Goal: Task Accomplishment & Management: Complete application form

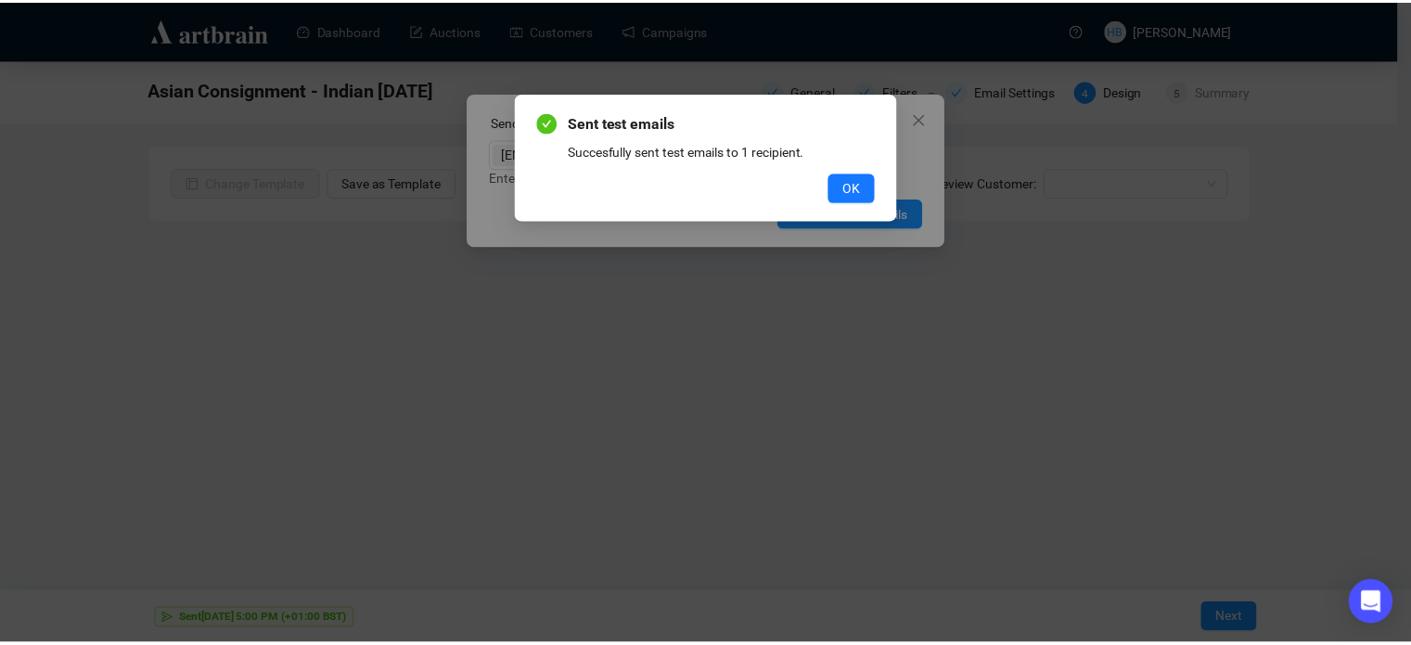
scroll to position [45, 0]
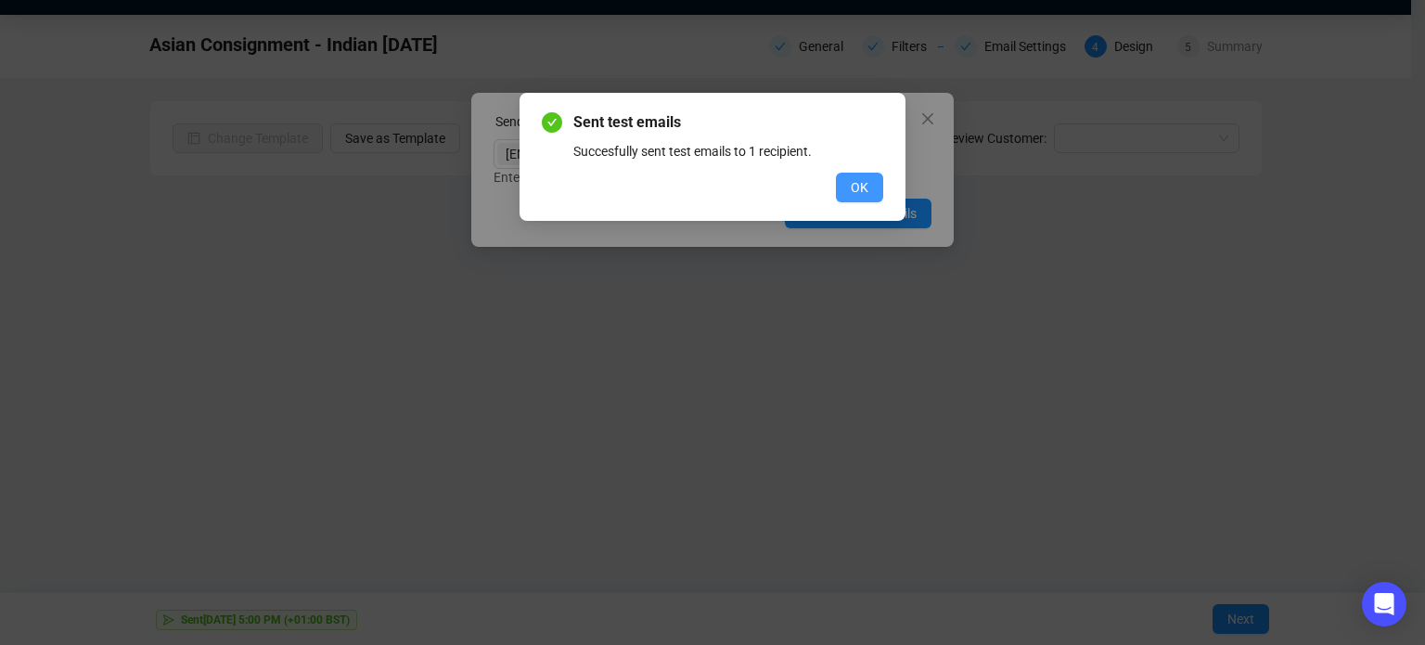
click at [852, 185] on span "OK" at bounding box center [860, 187] width 18 height 20
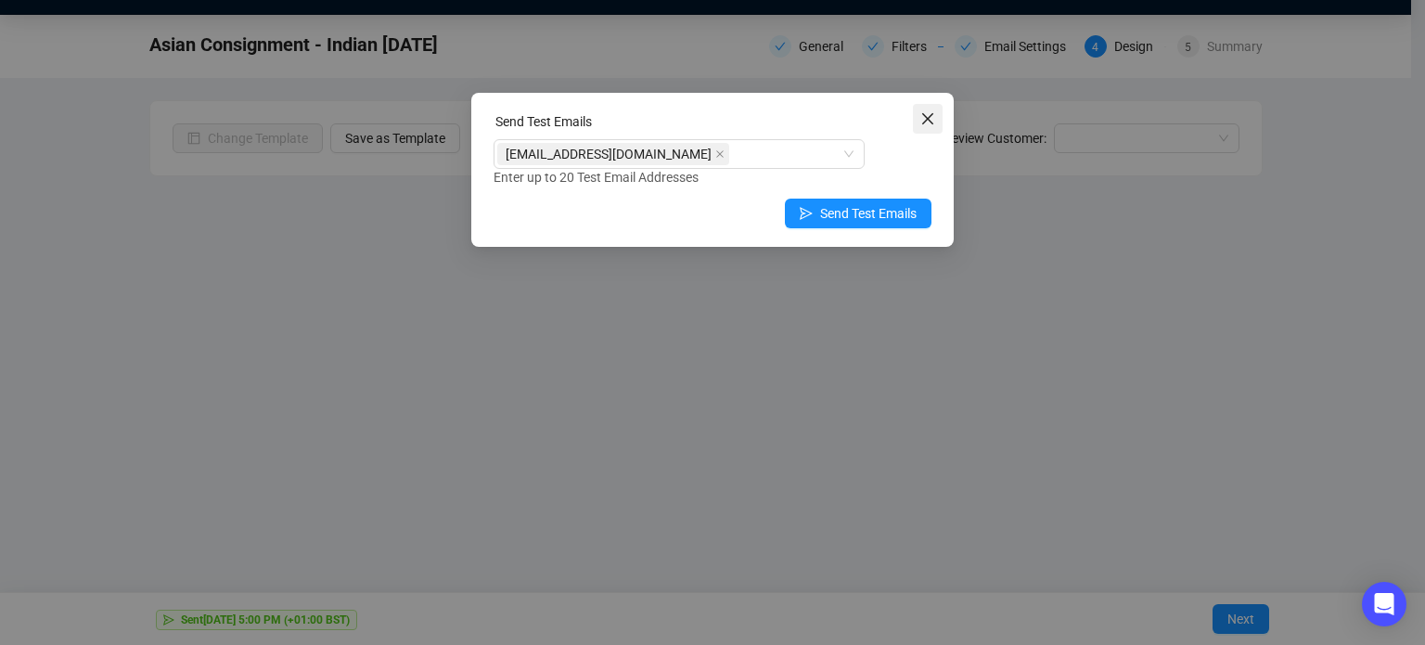
click at [932, 123] on icon "close" at bounding box center [927, 118] width 11 height 11
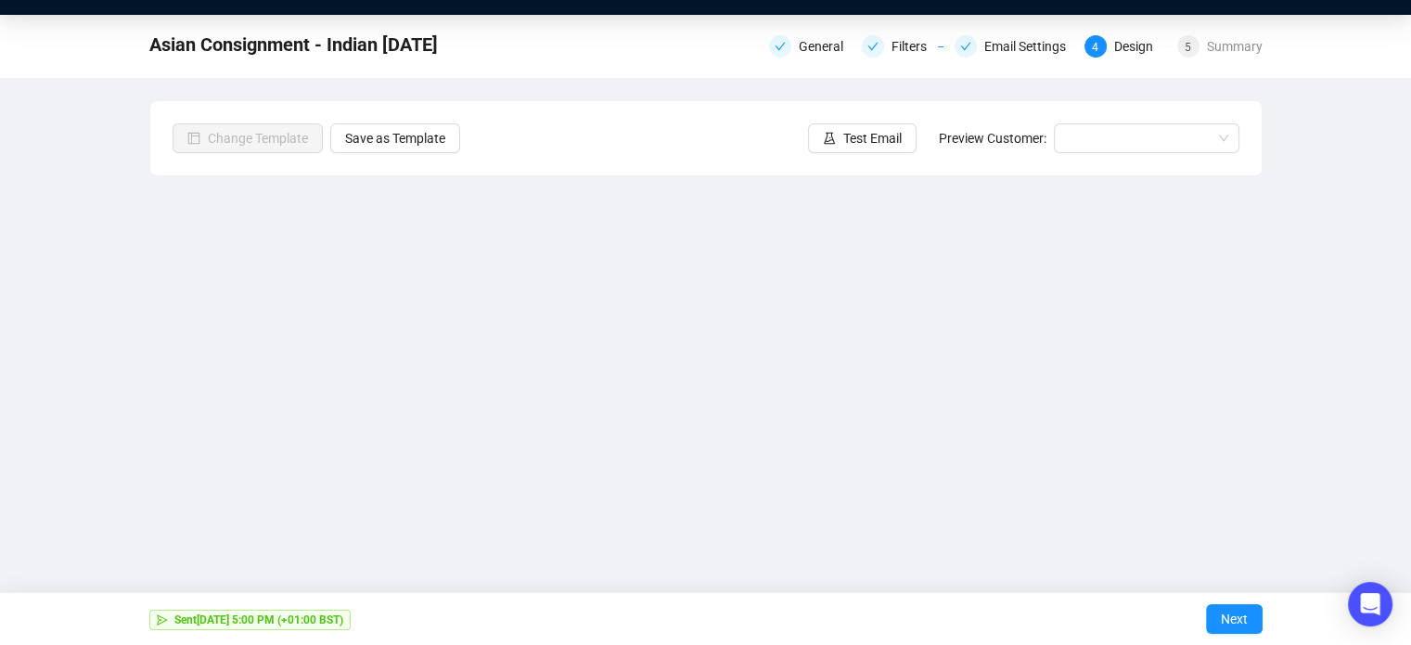
scroll to position [0, 0]
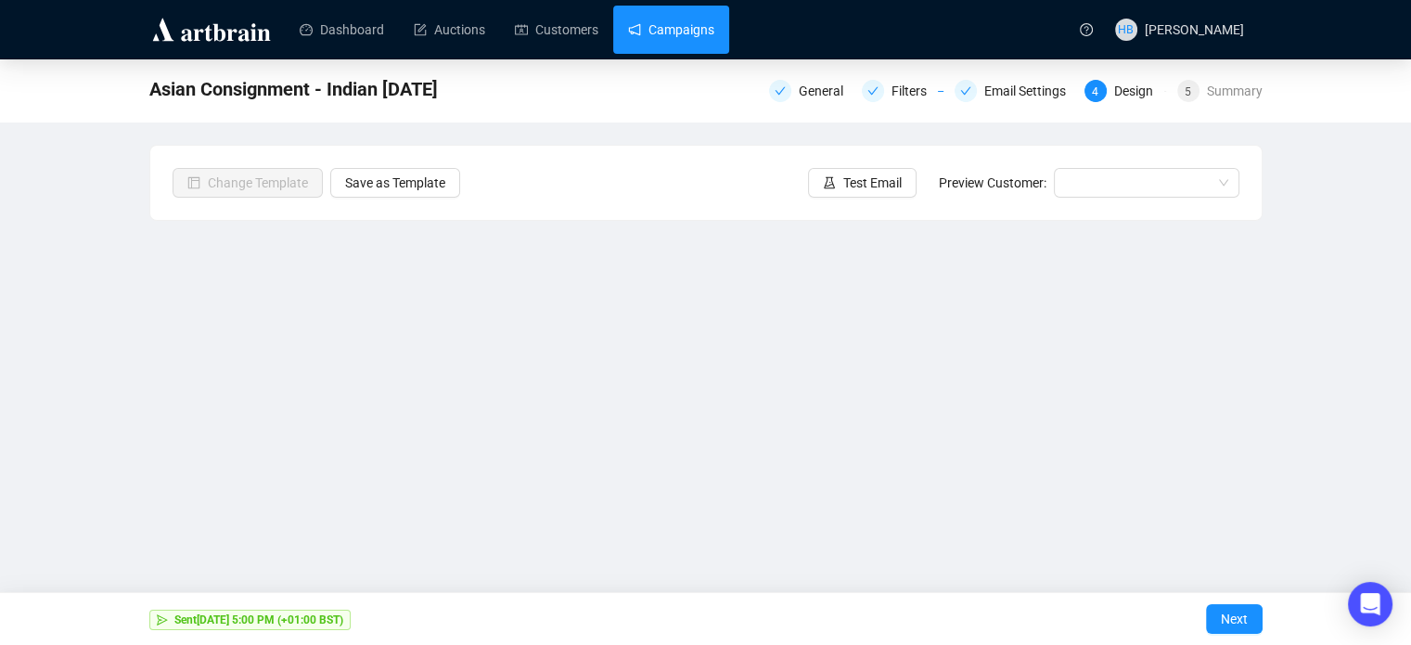
click at [652, 25] on link "Campaigns" at bounding box center [671, 30] width 86 height 48
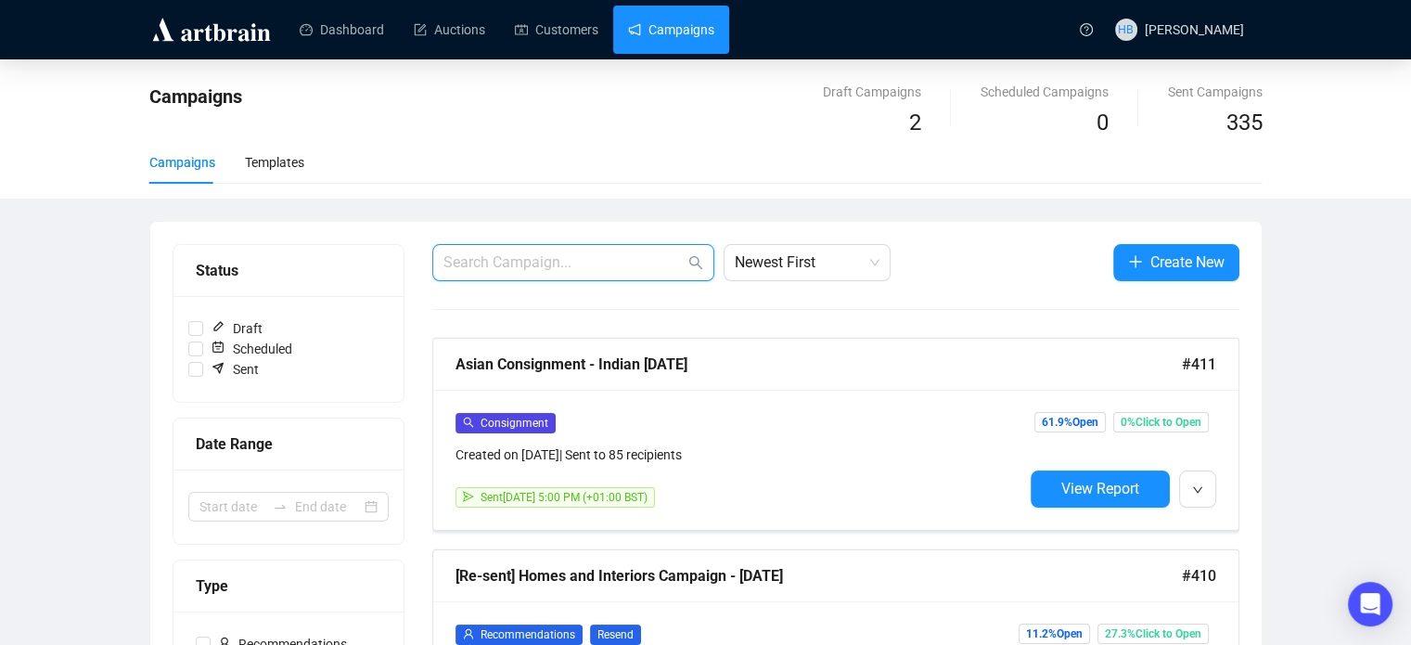
click at [609, 260] on input "text" at bounding box center [564, 262] width 241 height 22
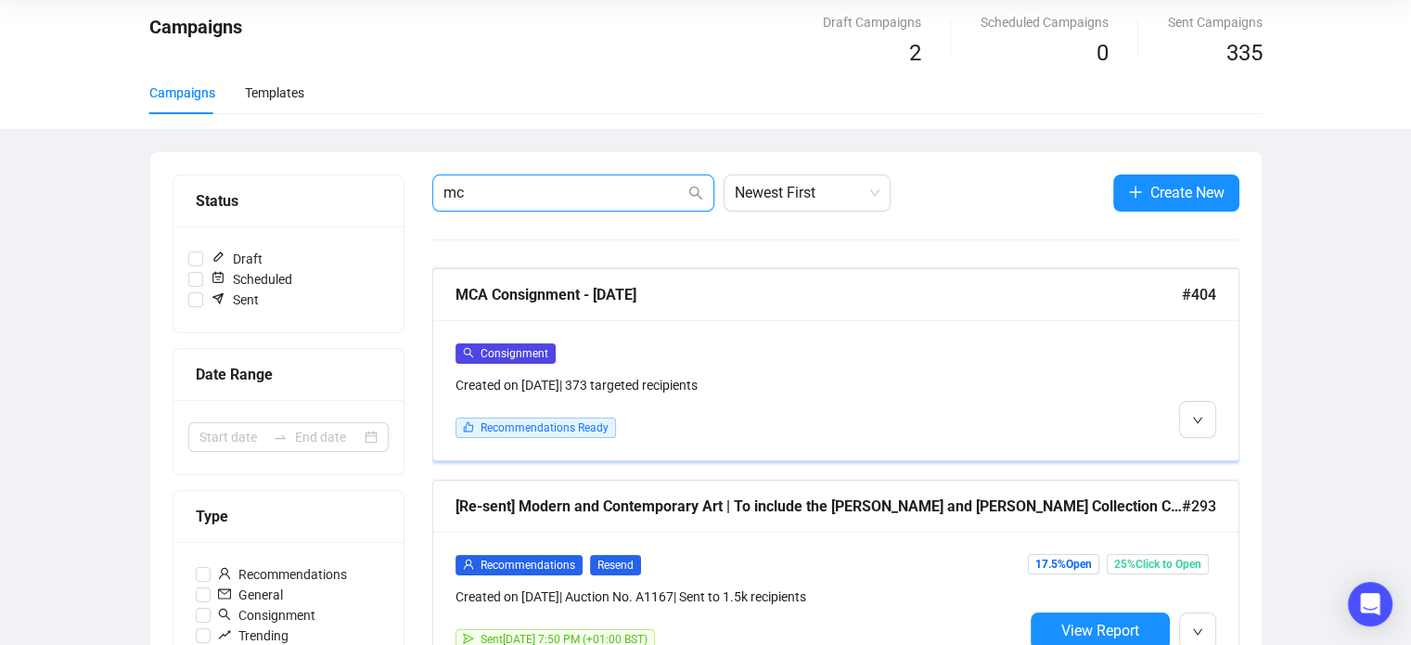
scroll to position [71, 0]
type input "mc"
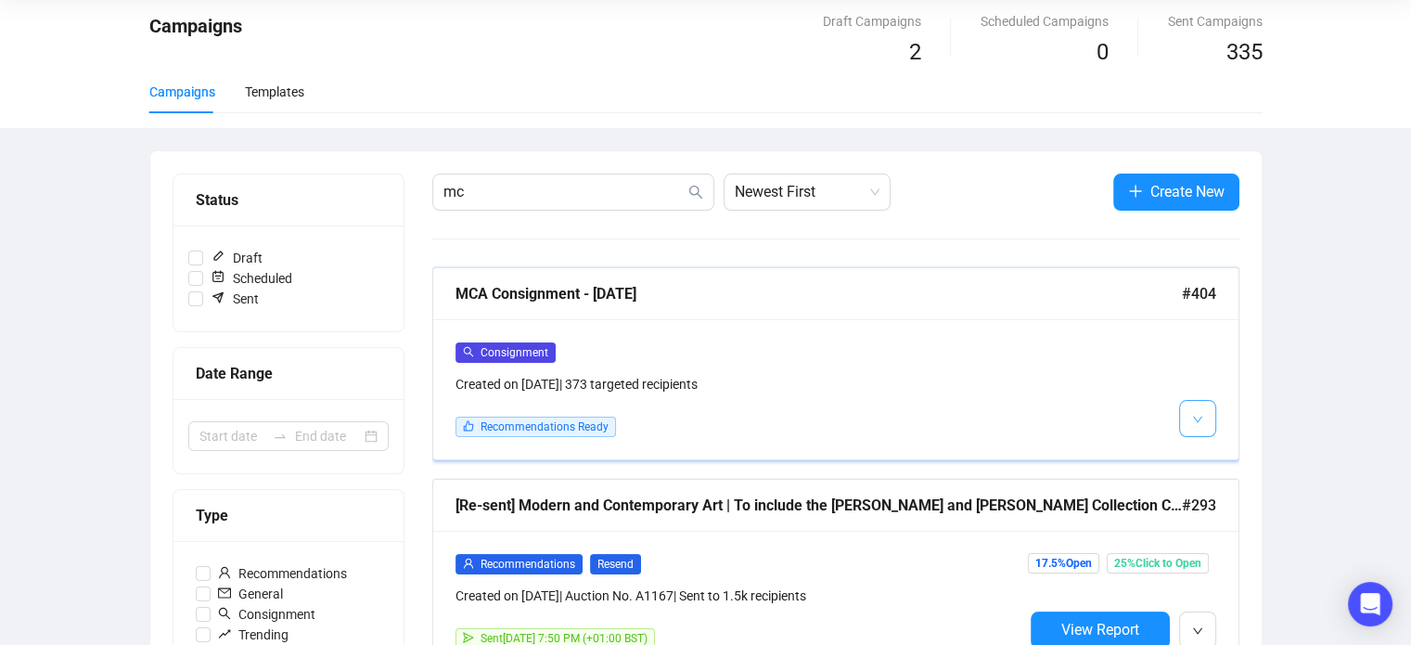
click at [1195, 426] on span "button" at bounding box center [1197, 417] width 11 height 23
click at [1218, 456] on span "Edit" at bounding box center [1228, 458] width 22 height 15
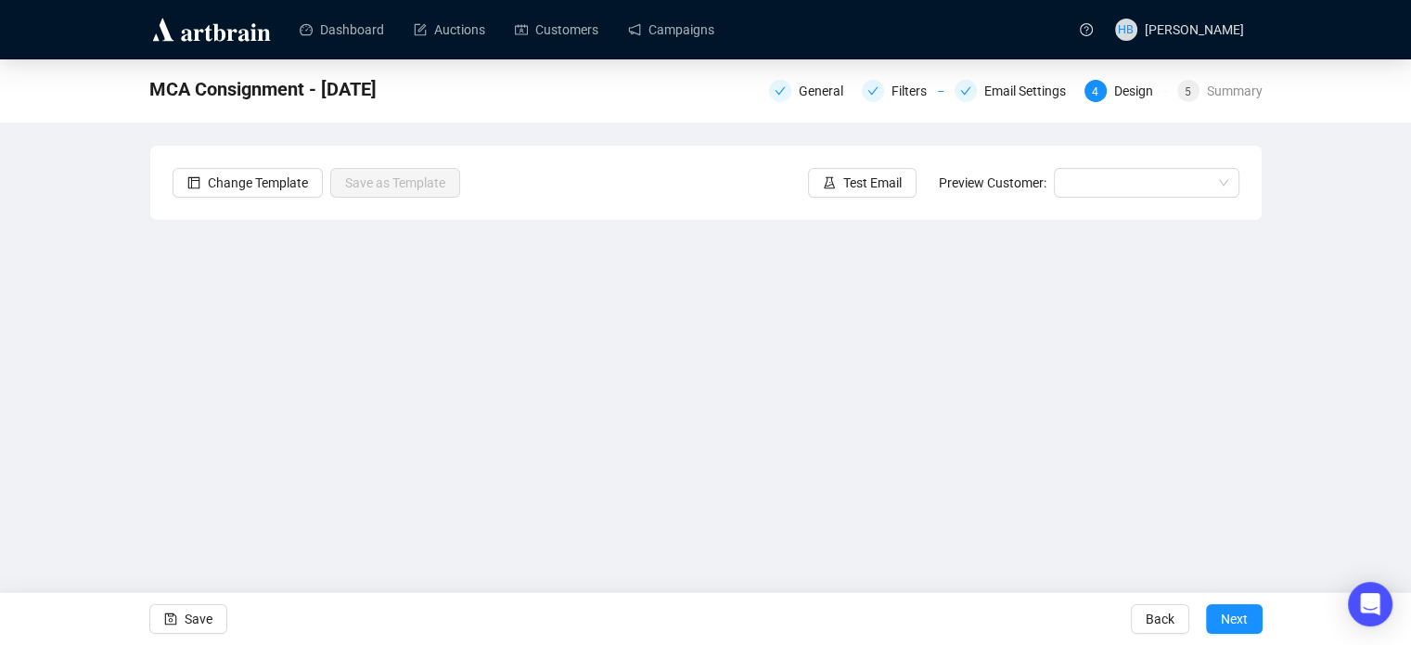
scroll to position [45, 0]
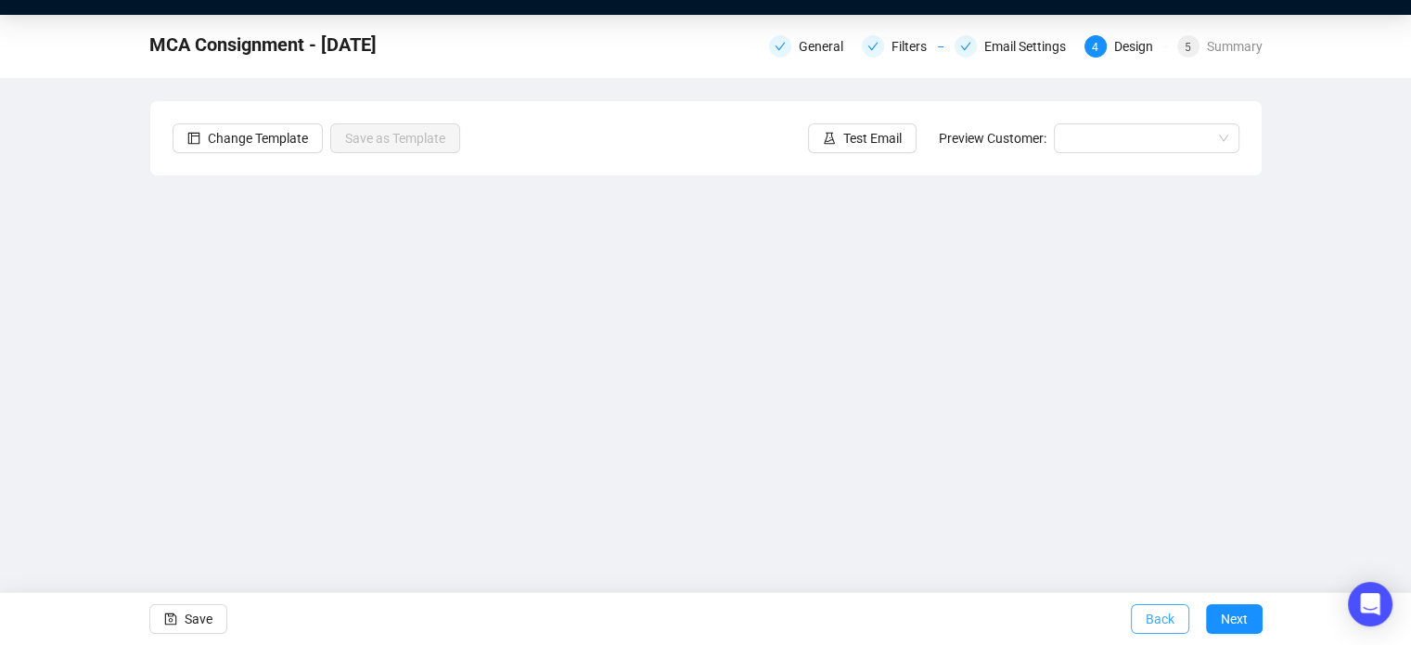
click at [1152, 624] on span "Back" at bounding box center [1160, 619] width 29 height 52
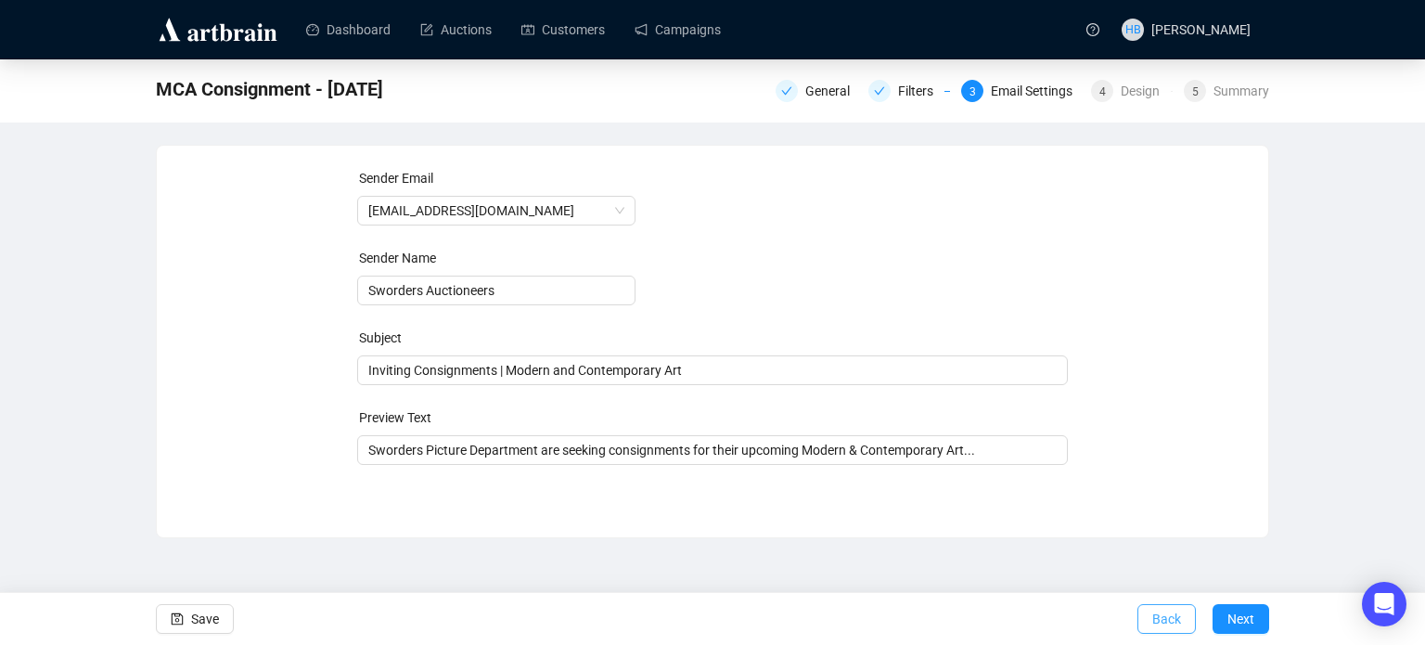
click at [1181, 623] on span "Back" at bounding box center [1167, 619] width 29 height 52
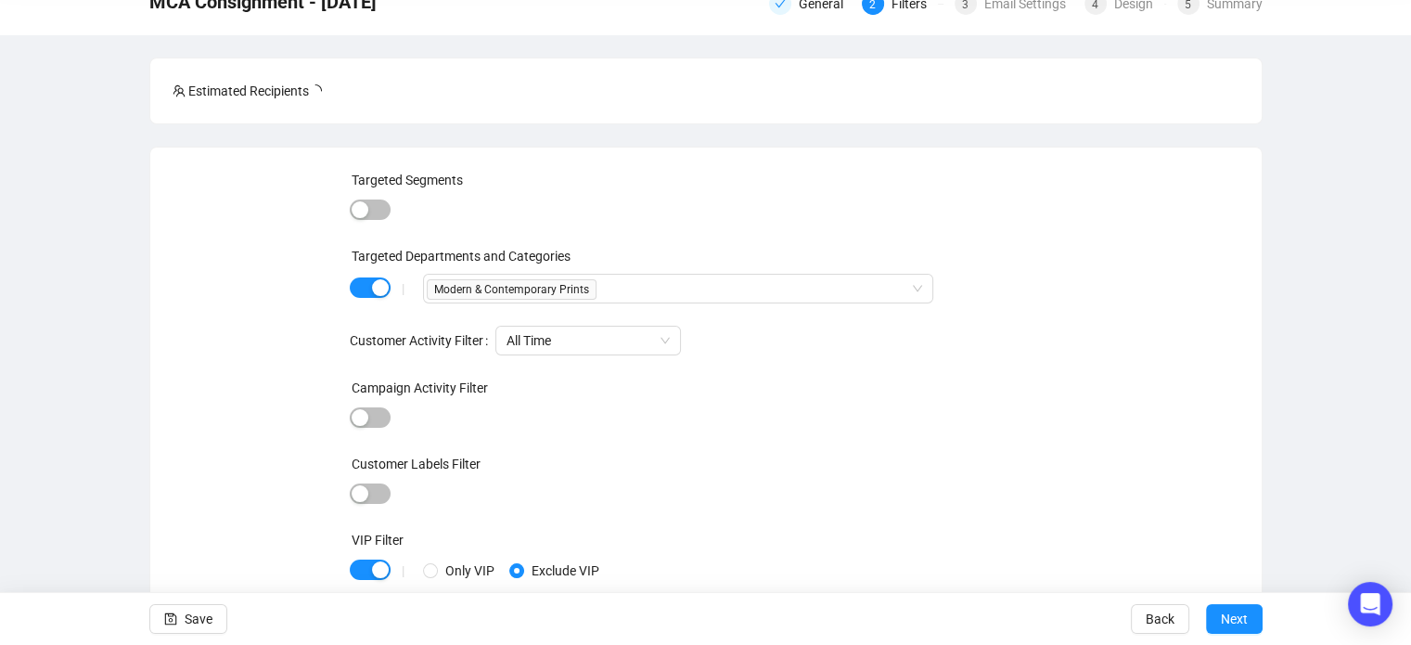
scroll to position [98, 0]
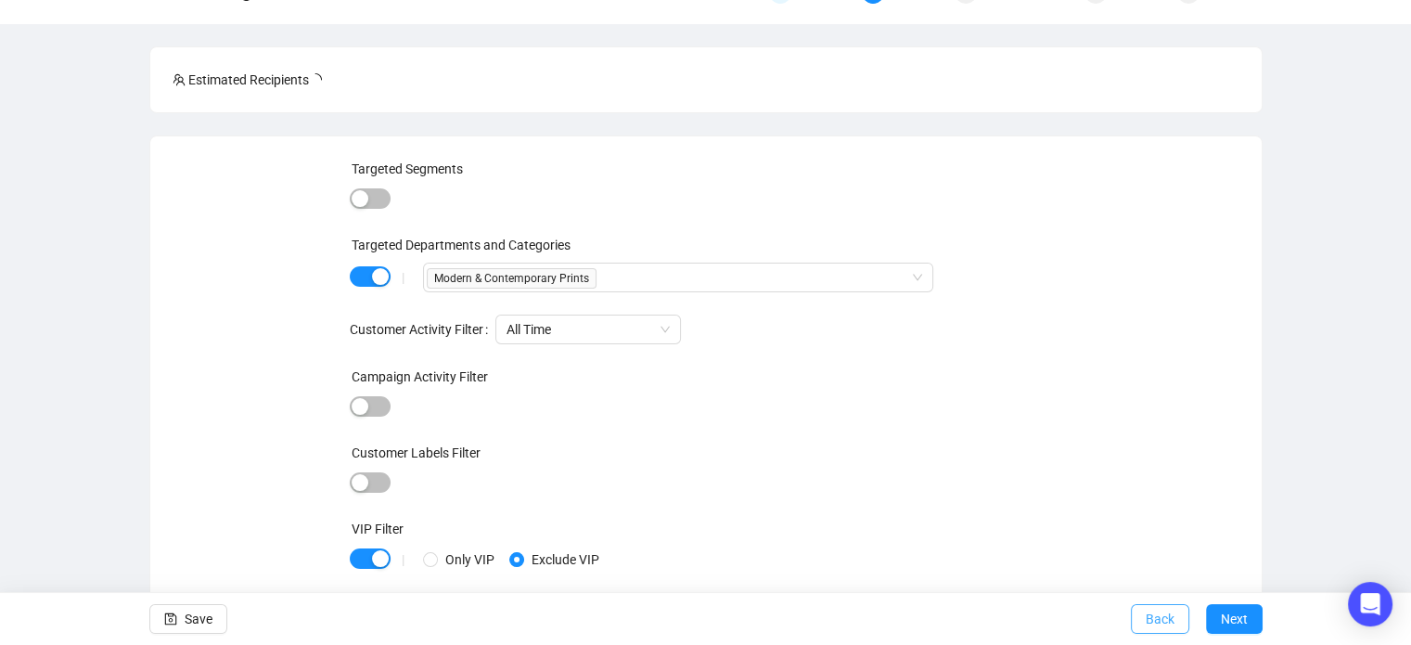
click at [1162, 619] on span "Back" at bounding box center [1160, 619] width 29 height 52
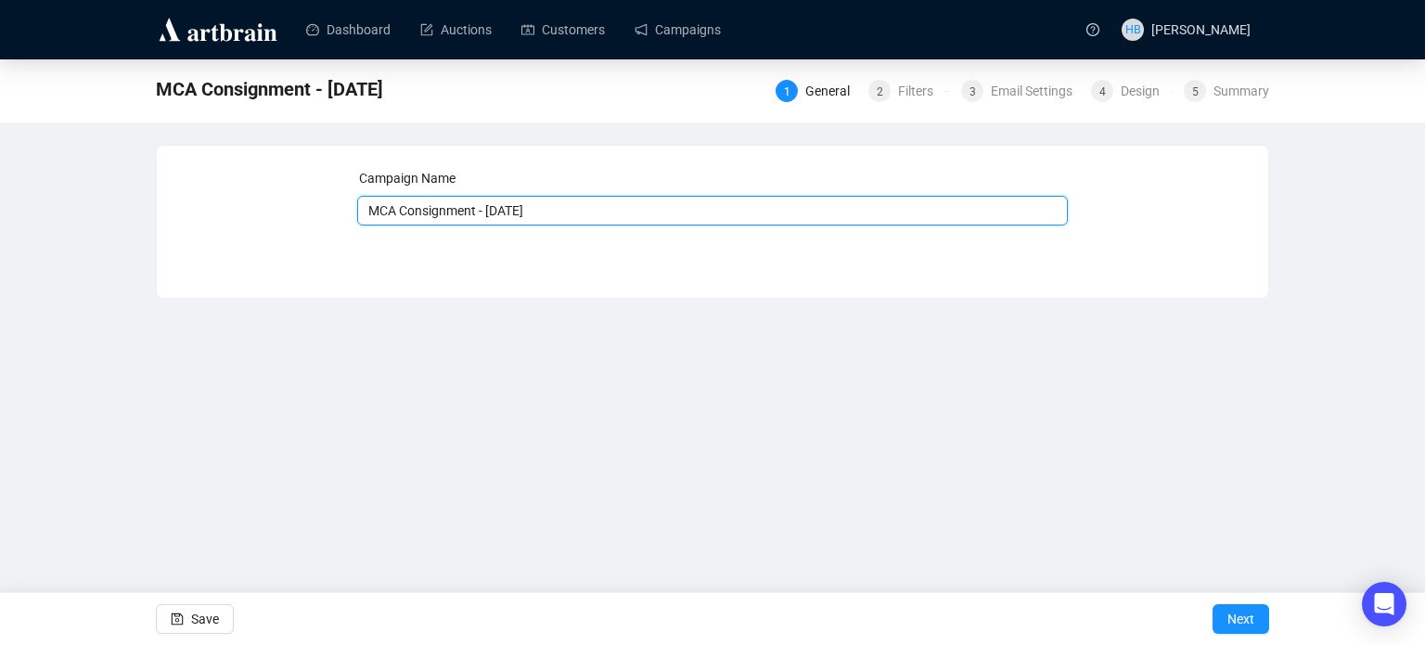
click at [496, 211] on input "MCA Consignment - [DATE]" at bounding box center [713, 211] width 712 height 30
type input "MCA Consignment - [DATE]"
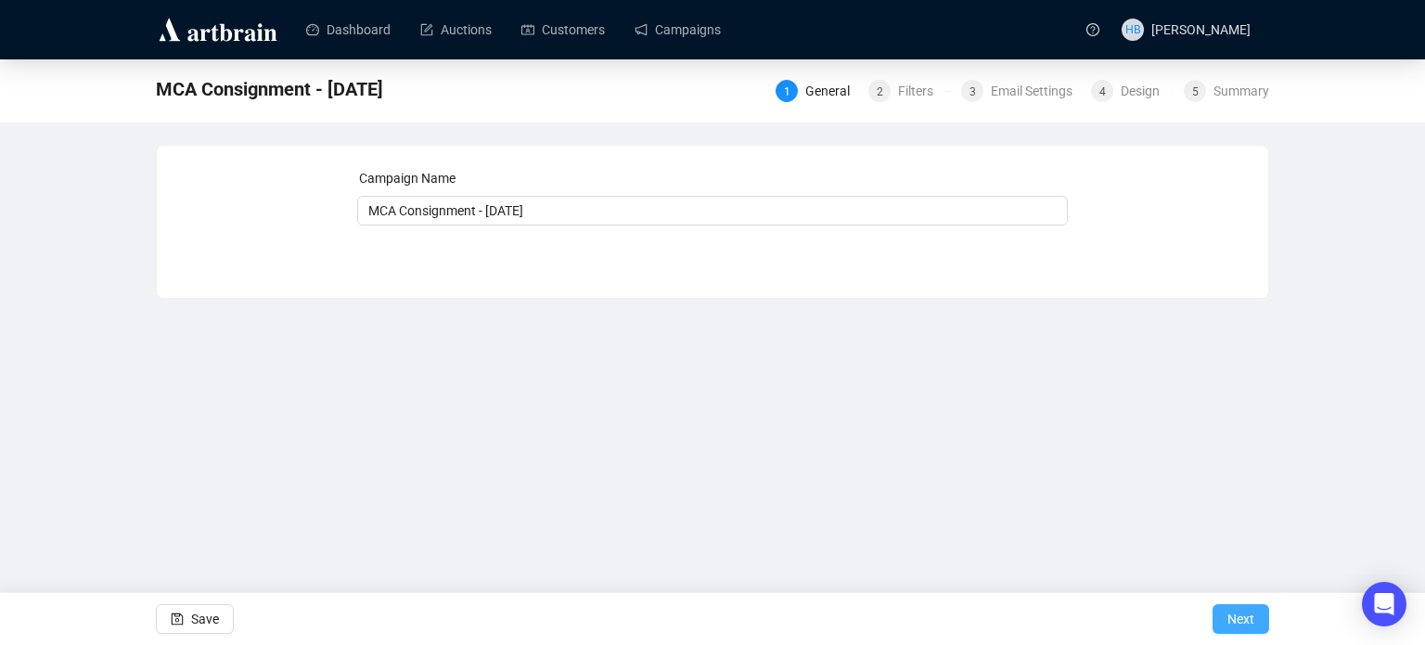
click at [1224, 606] on button "Next" at bounding box center [1241, 619] width 57 height 30
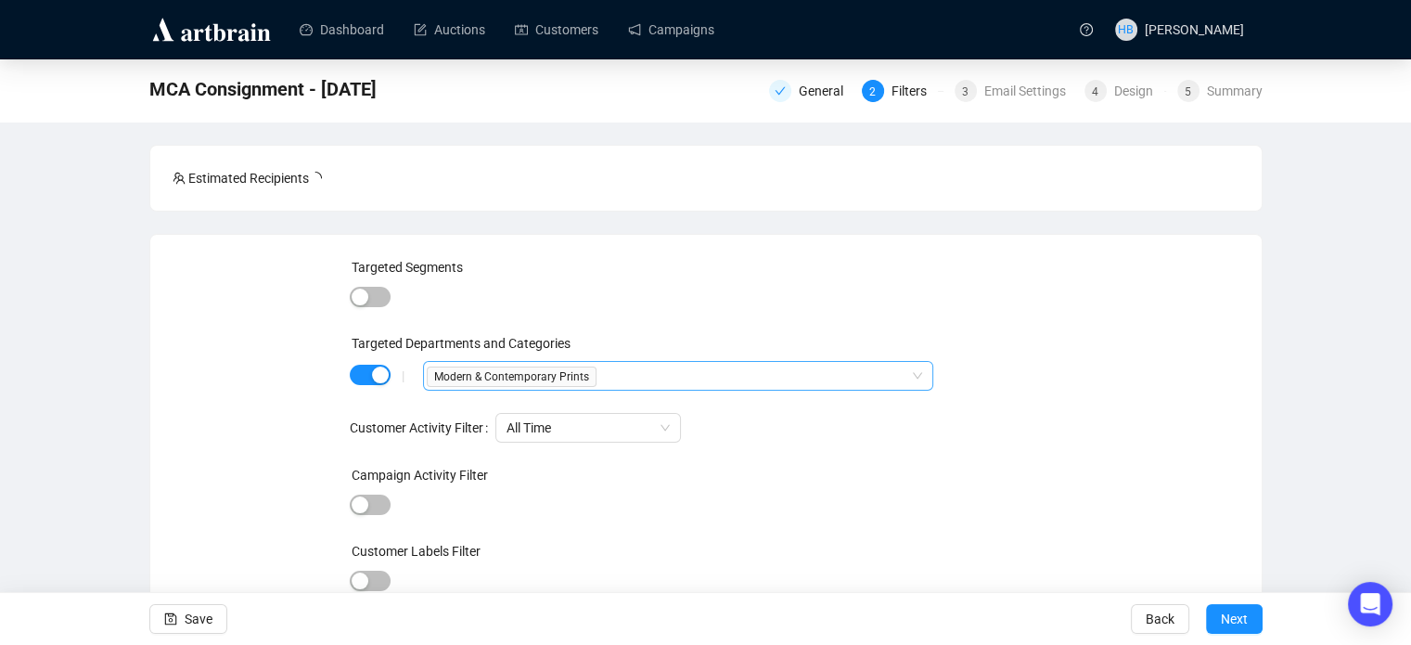
click at [707, 375] on div "Modern & Contemporary Prints" at bounding box center [668, 376] width 483 height 26
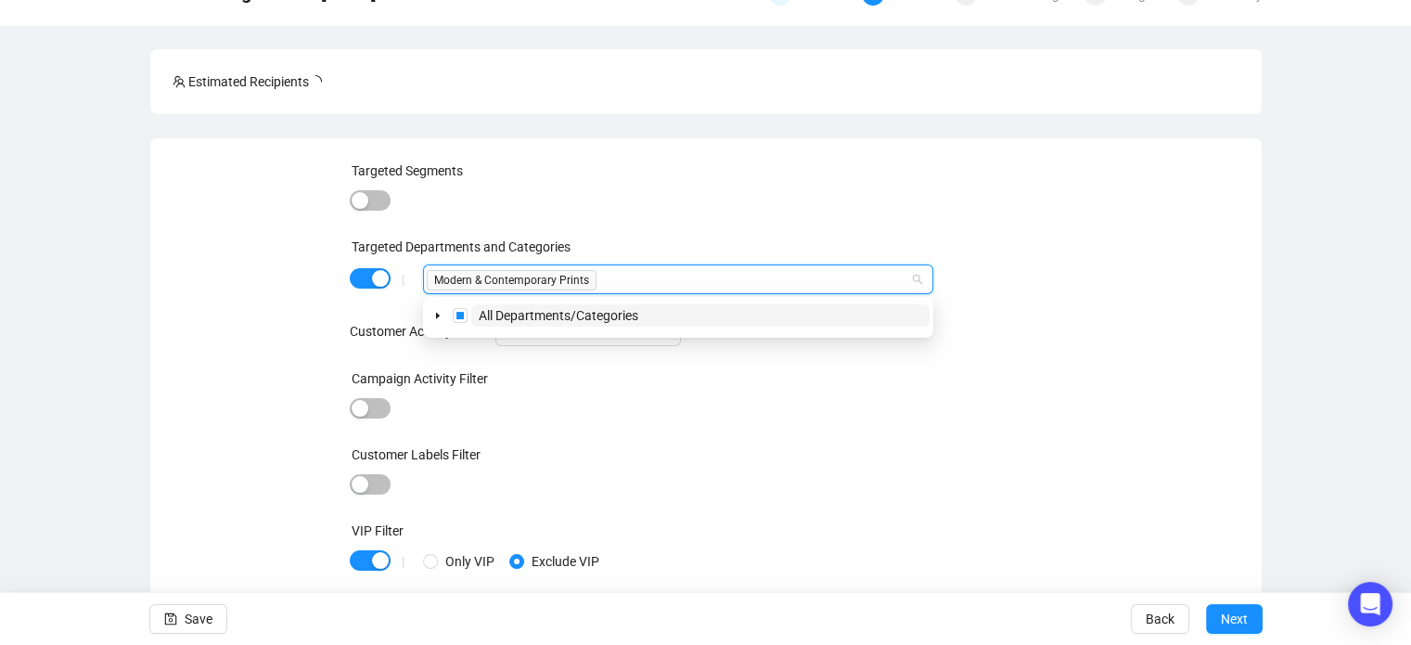
scroll to position [99, 0]
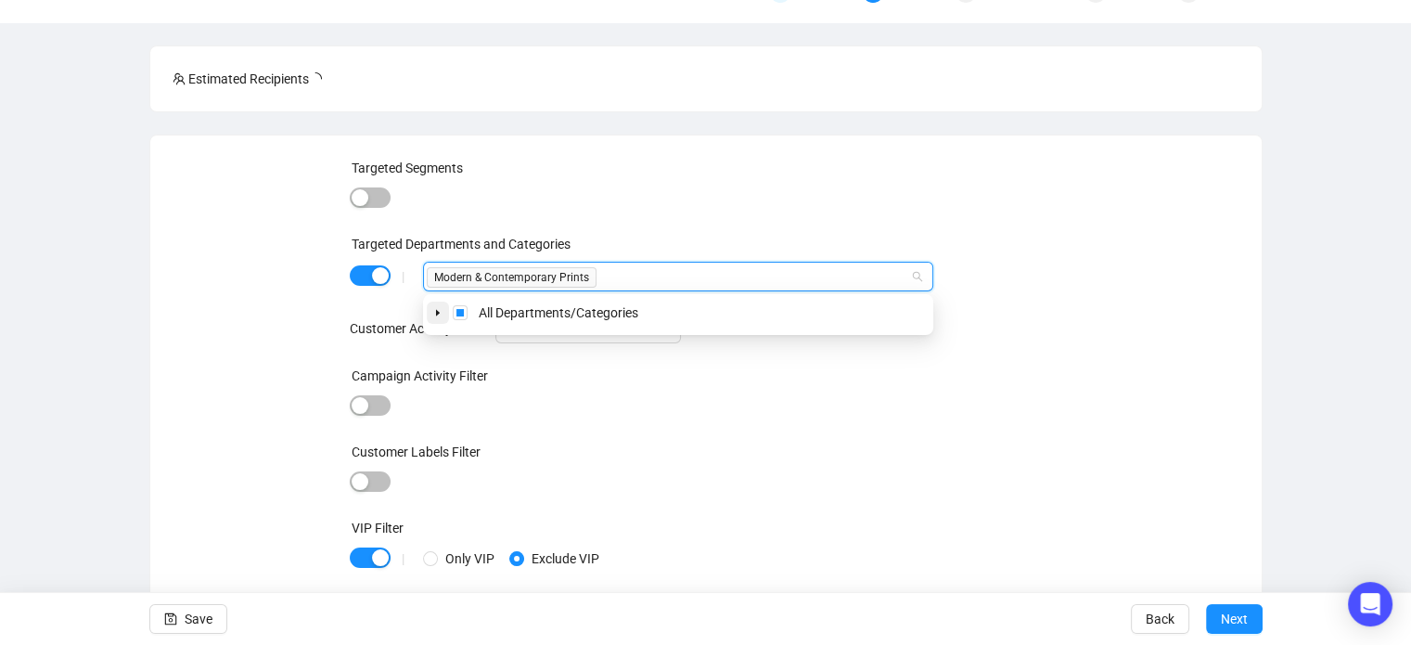
click at [438, 316] on icon "caret-down" at bounding box center [437, 312] width 9 height 9
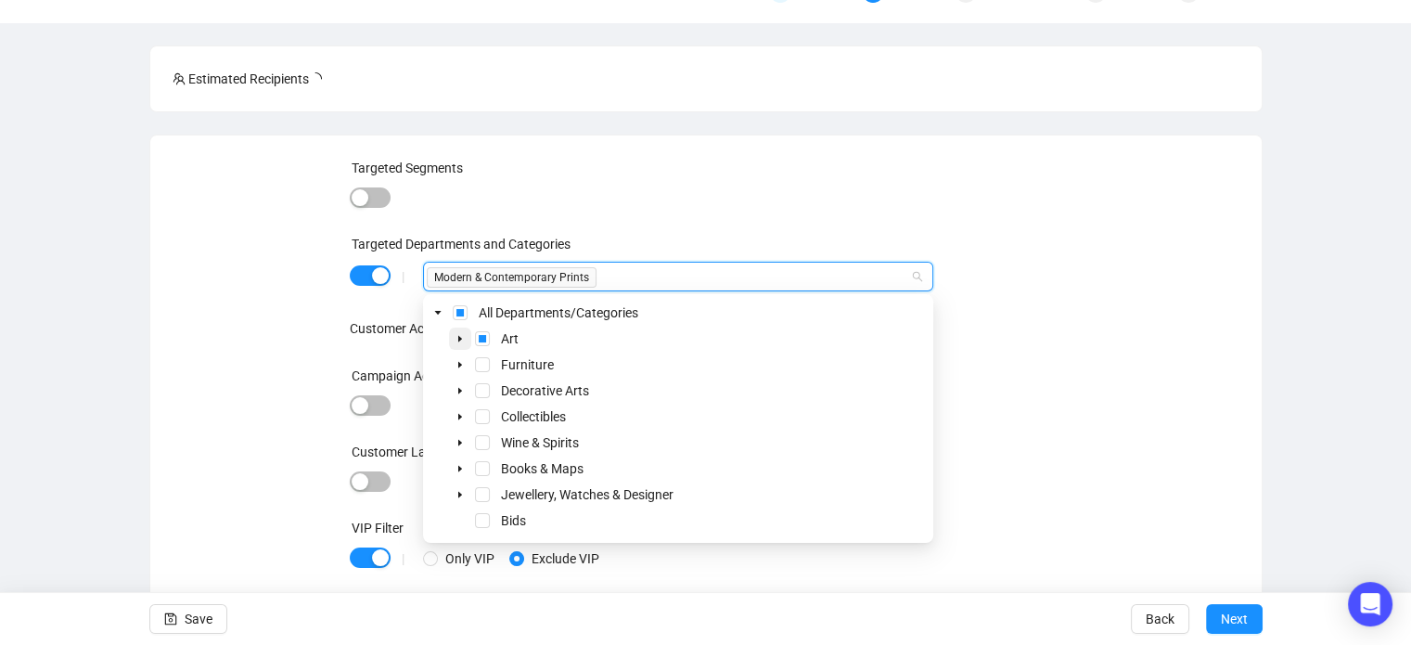
click at [454, 342] on span at bounding box center [460, 339] width 22 height 22
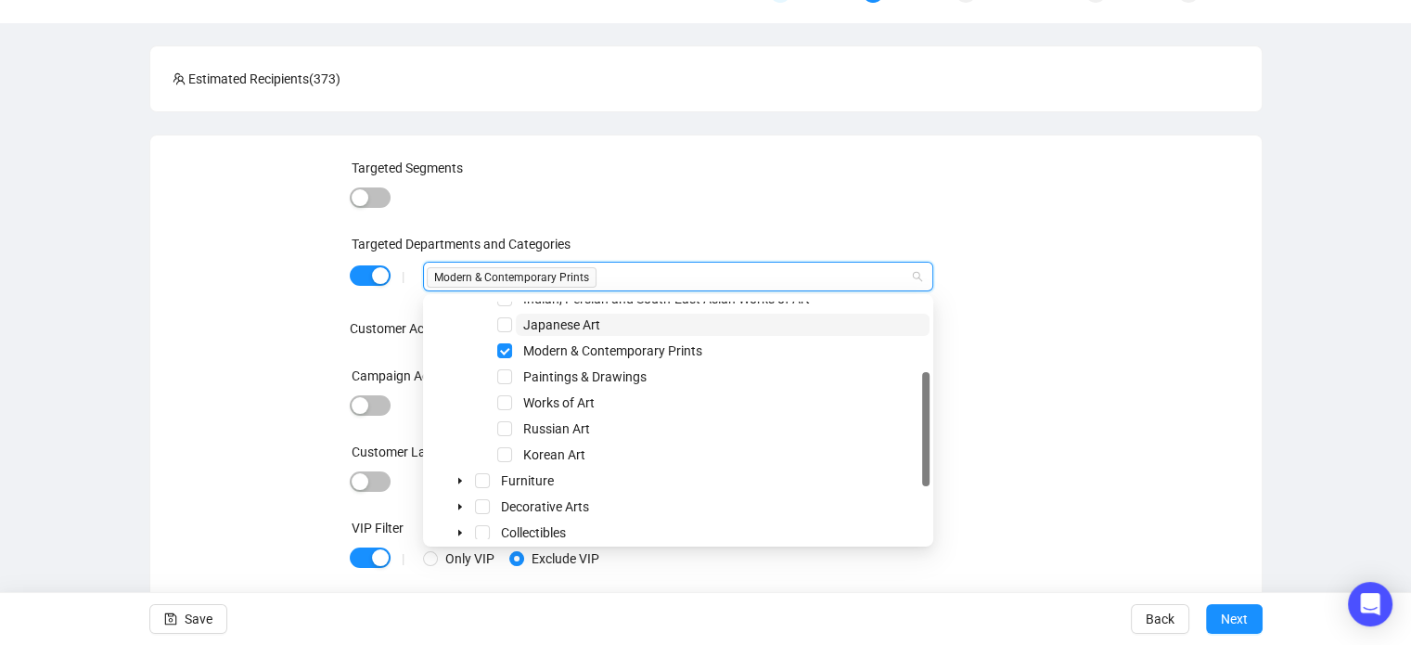
scroll to position [145, 0]
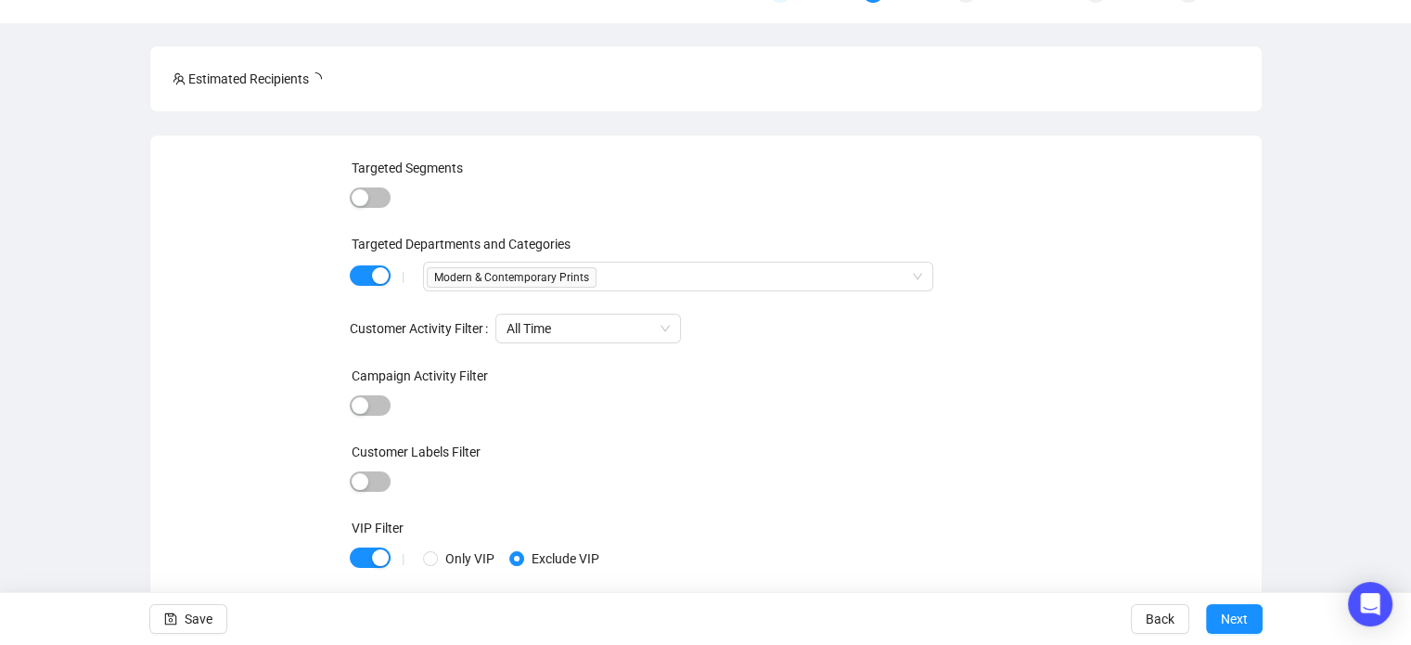
click at [1043, 401] on div at bounding box center [706, 406] width 712 height 26
click at [1219, 615] on button "Next" at bounding box center [1234, 619] width 57 height 30
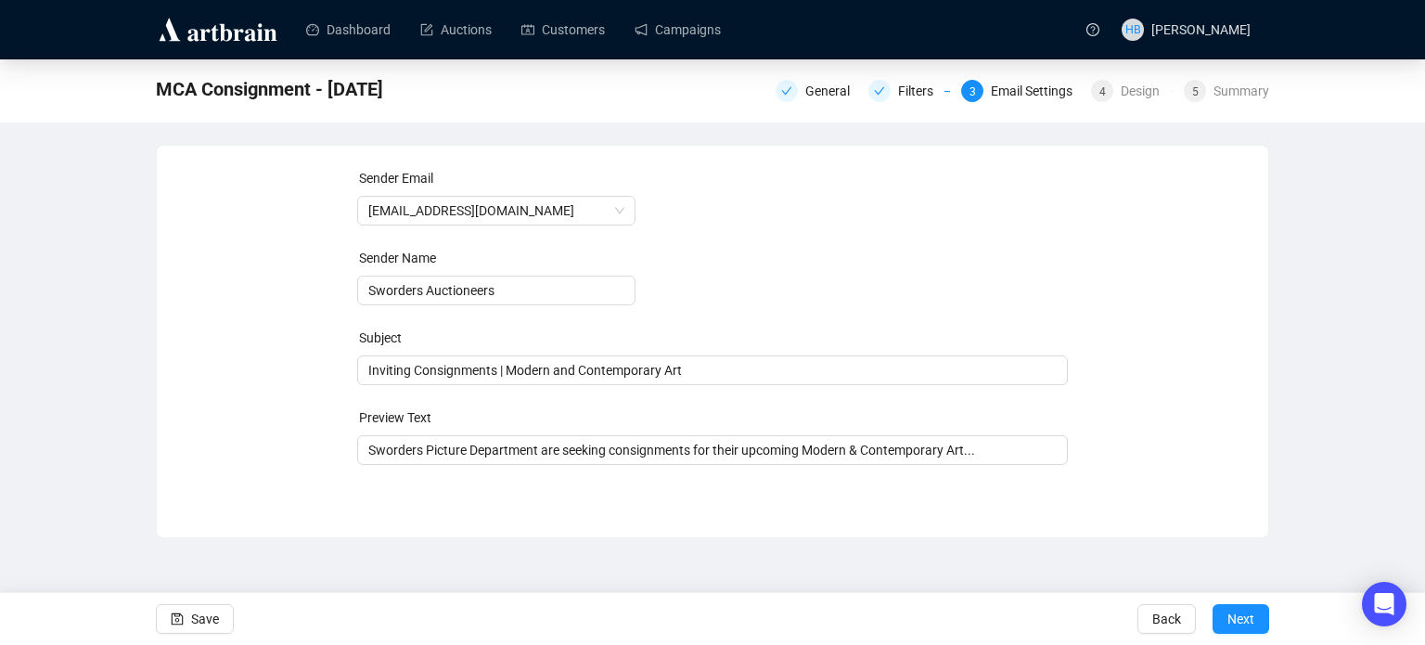
click at [1219, 615] on button "Next" at bounding box center [1241, 619] width 57 height 30
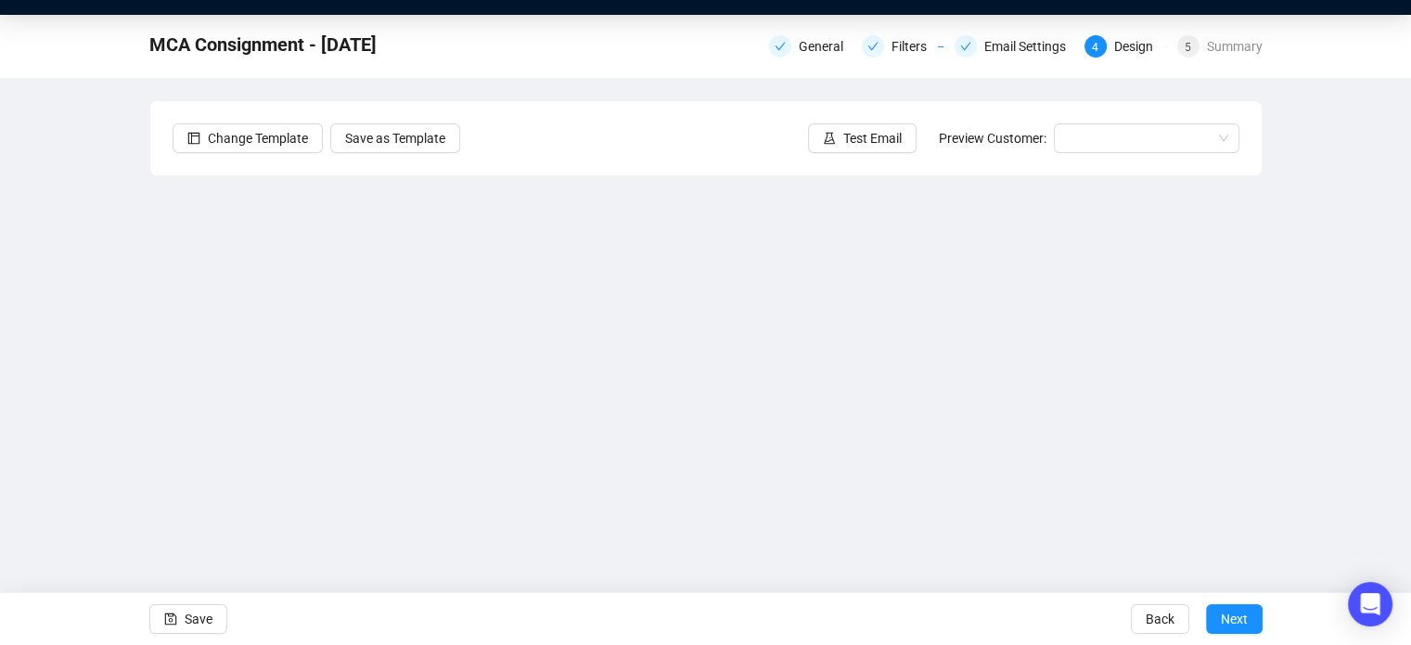
scroll to position [21, 0]
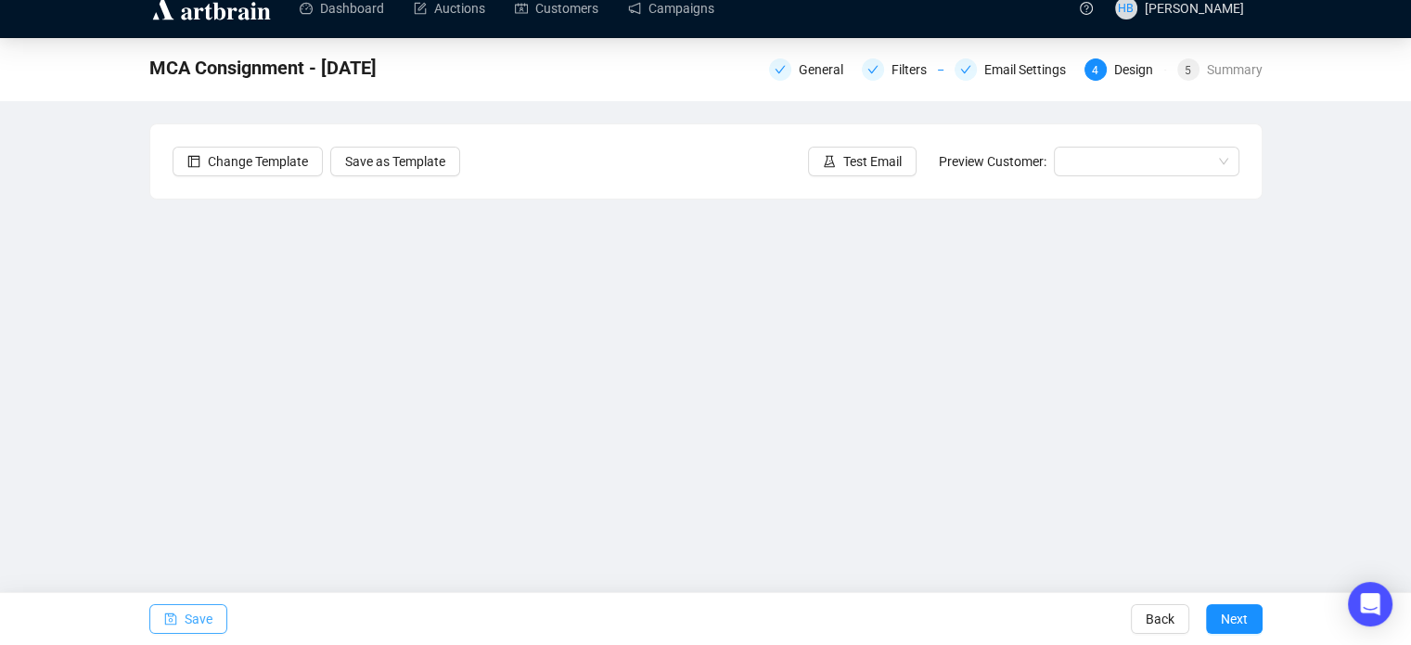
click at [186, 610] on span "Save" at bounding box center [199, 619] width 28 height 52
click at [203, 612] on span "Save" at bounding box center [199, 619] width 28 height 52
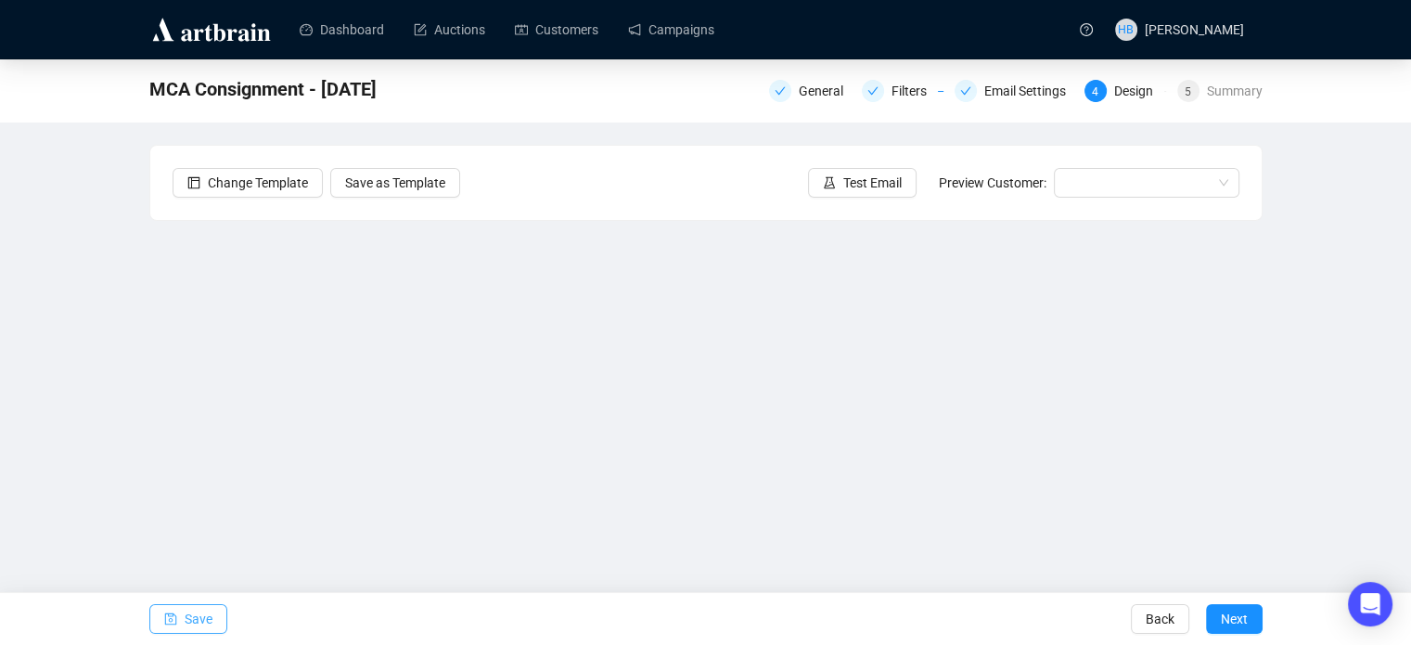
click at [185, 615] on span "Save" at bounding box center [199, 619] width 28 height 52
click at [196, 629] on span "Save" at bounding box center [199, 619] width 28 height 52
click at [178, 619] on button "Save" at bounding box center [188, 619] width 78 height 30
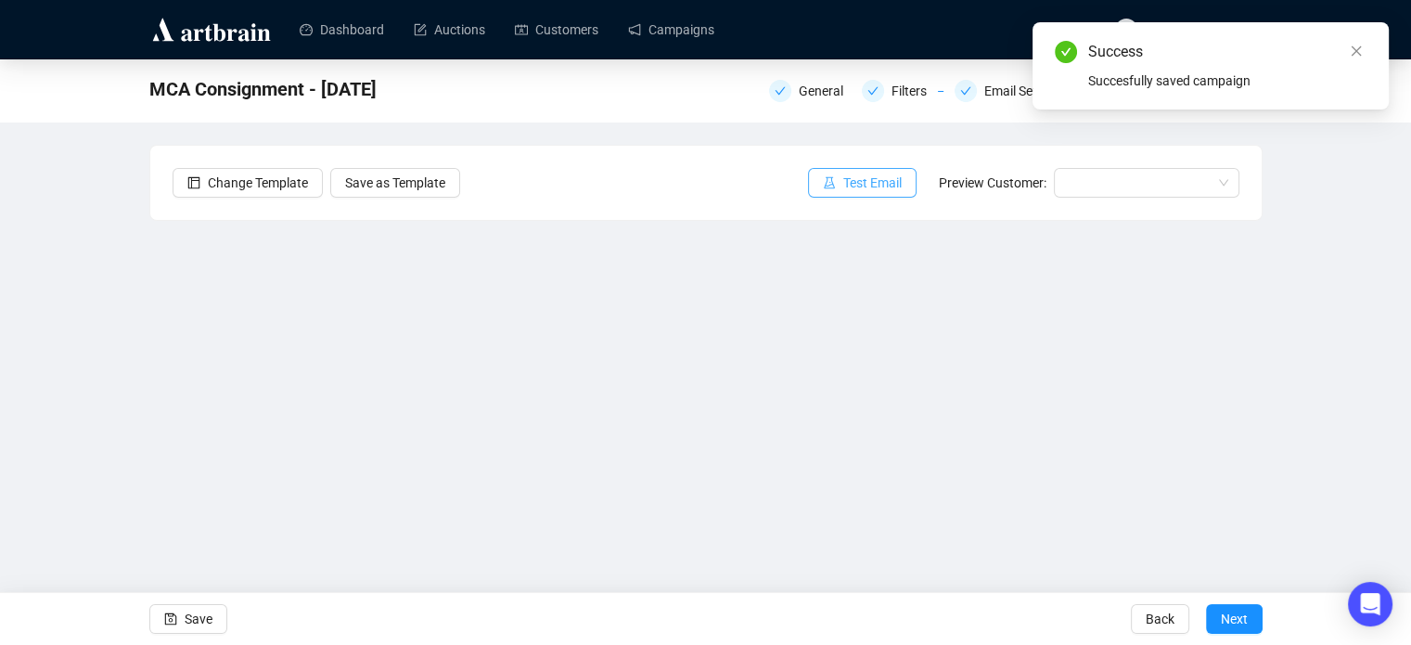
click at [842, 185] on button "Test Email" at bounding box center [862, 183] width 109 height 30
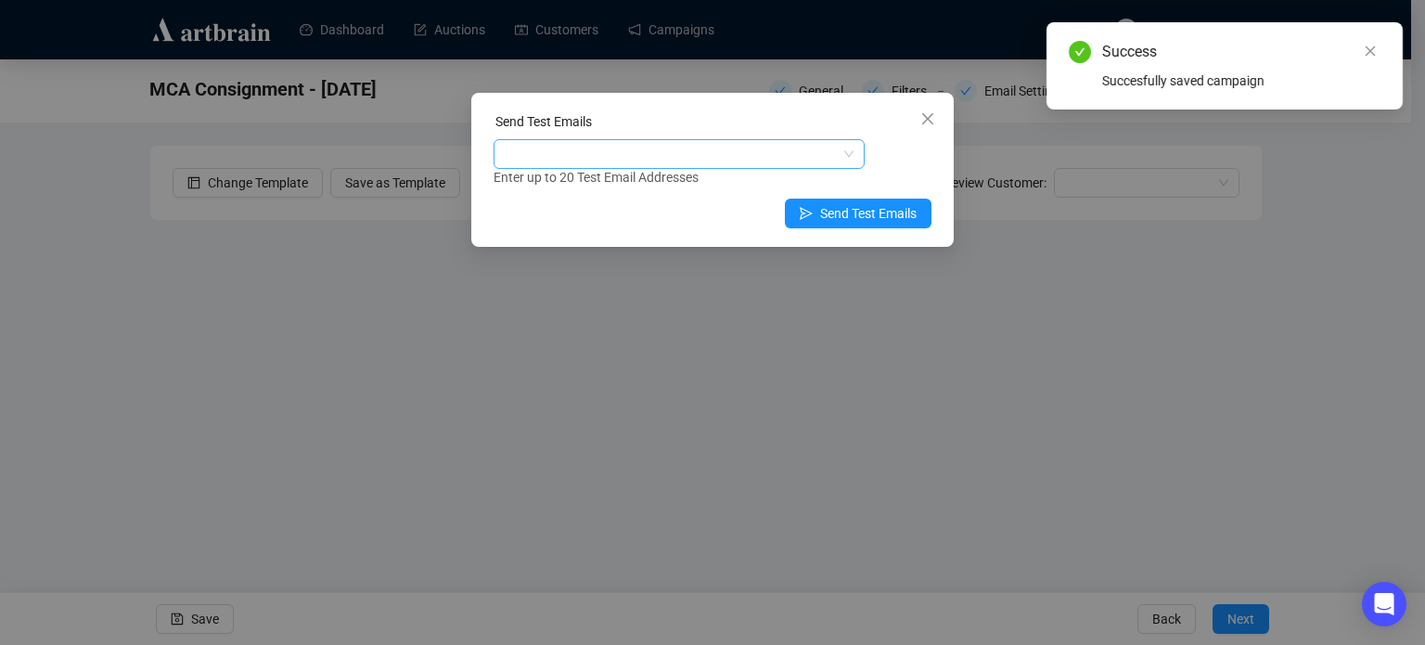
click at [791, 165] on div at bounding box center [669, 154] width 344 height 26
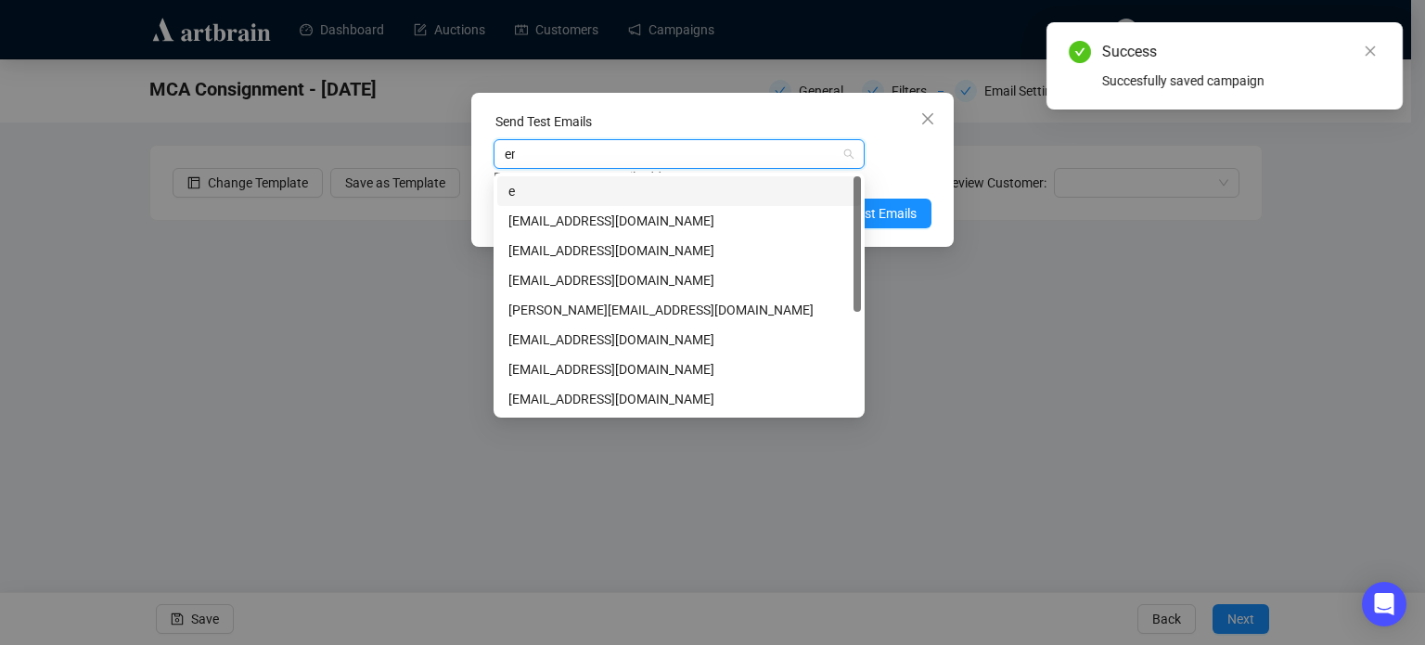
type input "emm"
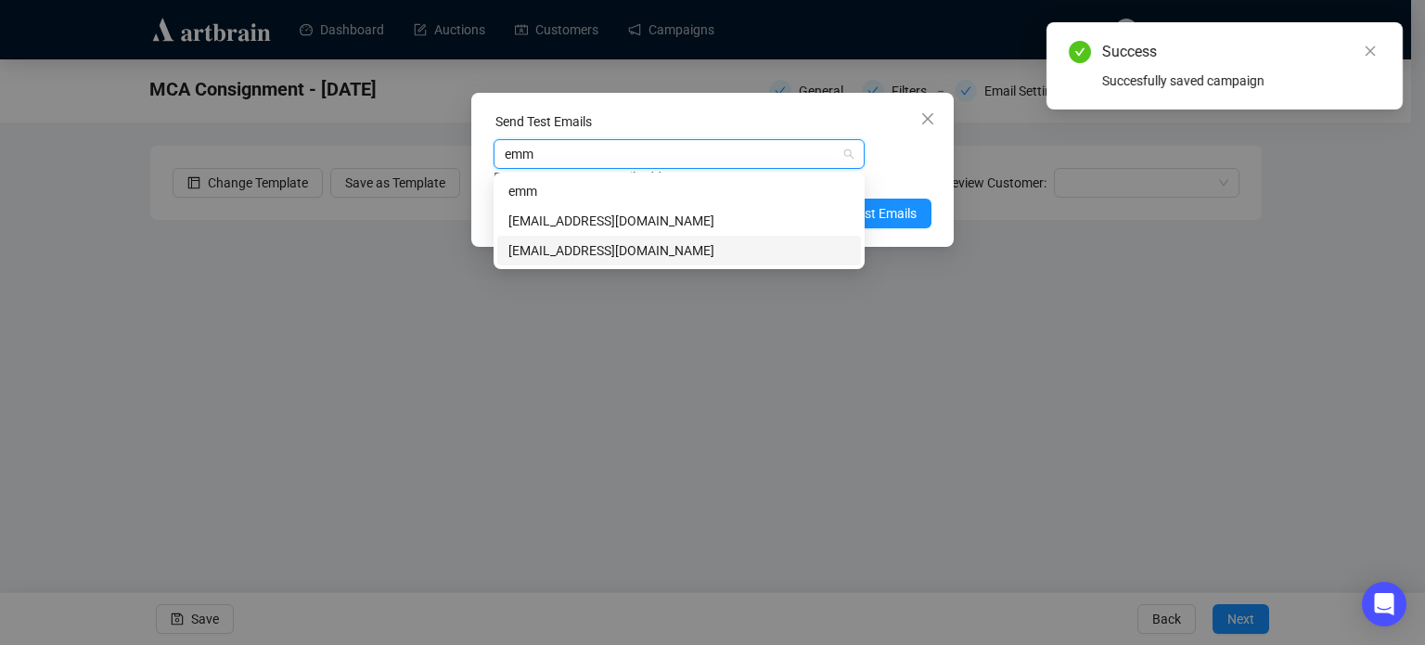
click at [652, 246] on div "[EMAIL_ADDRESS][DOMAIN_NAME]" at bounding box center [679, 250] width 341 height 20
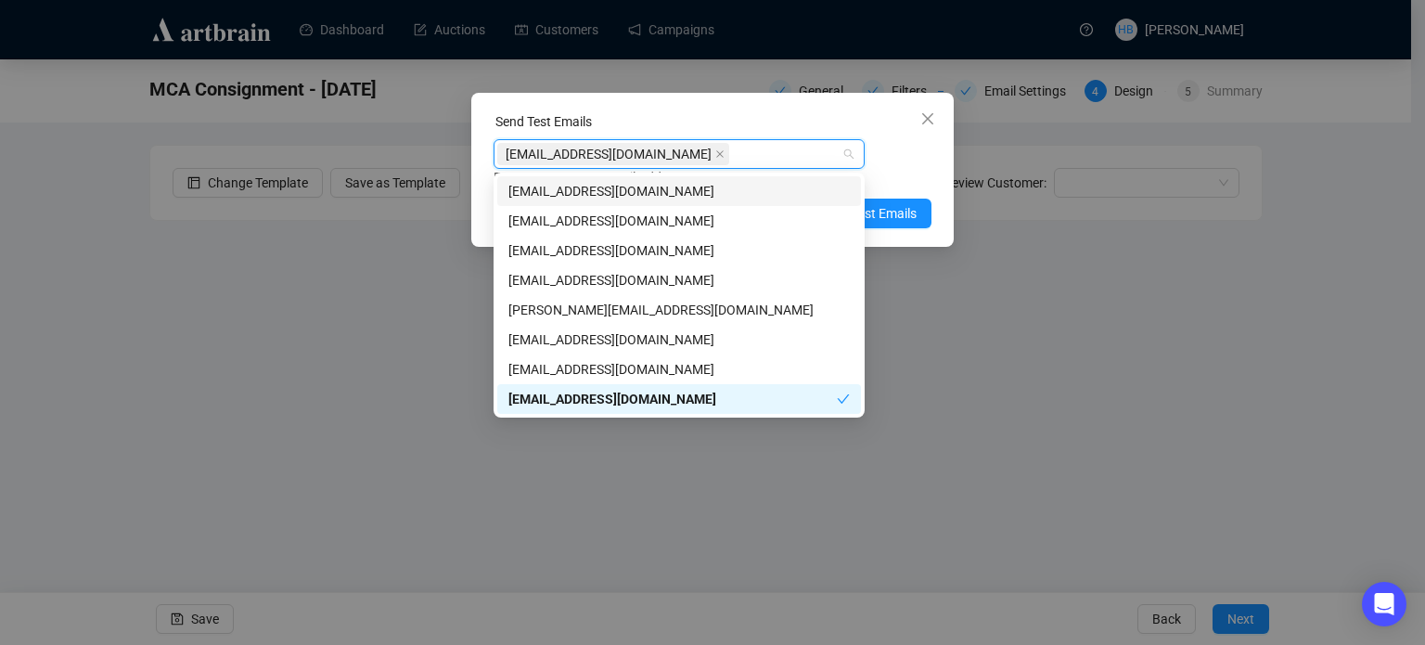
click at [688, 127] on div "Send Test Emails" at bounding box center [713, 125] width 438 height 28
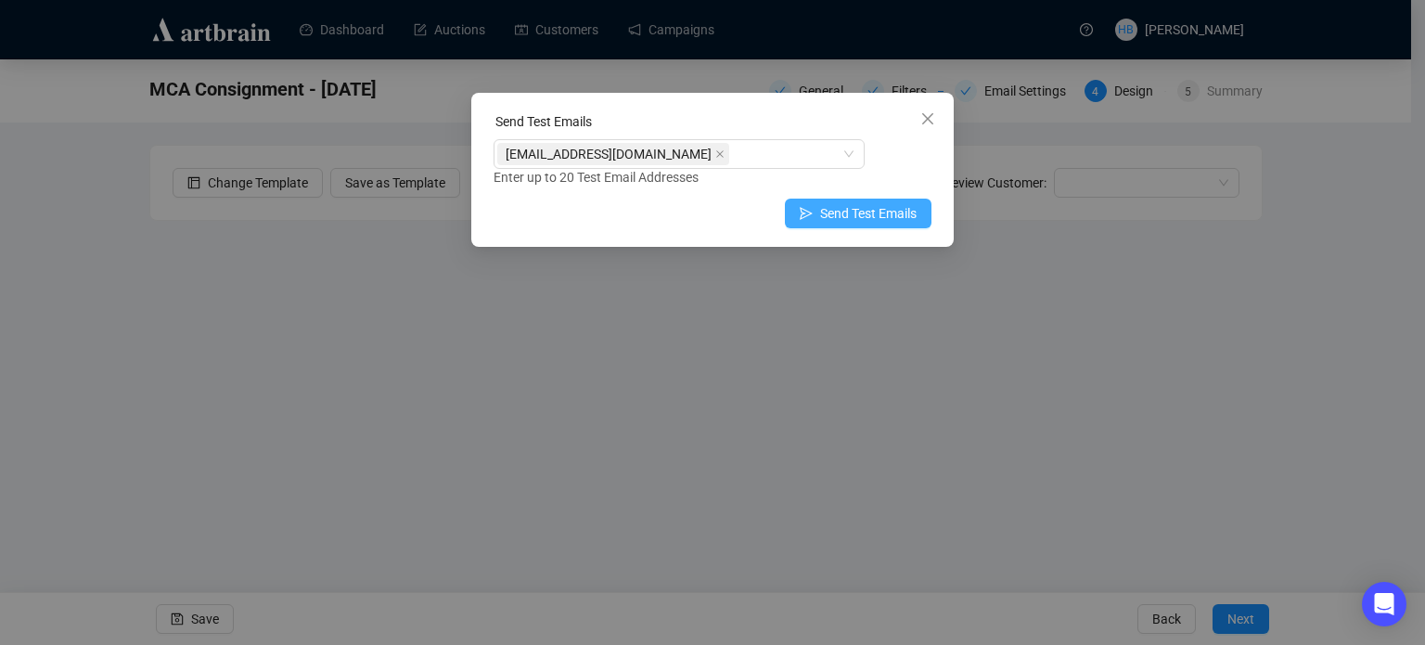
click at [872, 211] on span "Send Test Emails" at bounding box center [868, 213] width 97 height 20
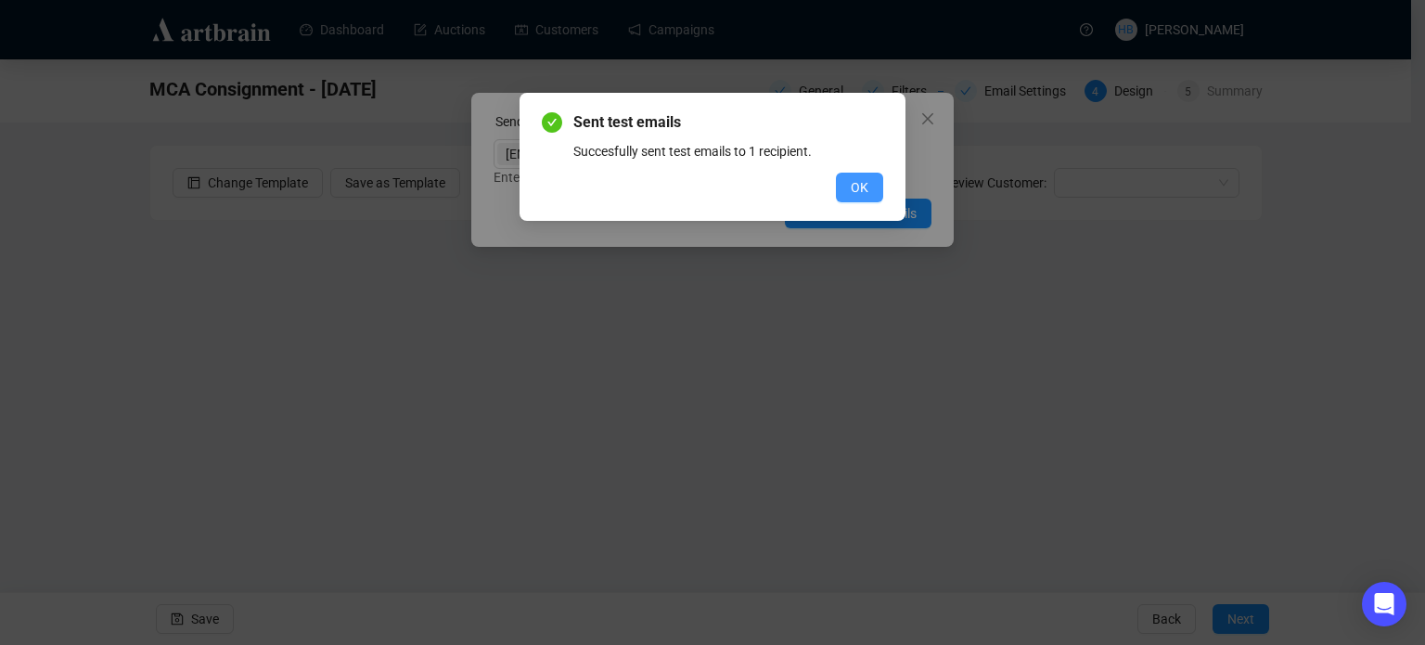
click at [882, 181] on button "OK" at bounding box center [859, 188] width 47 height 30
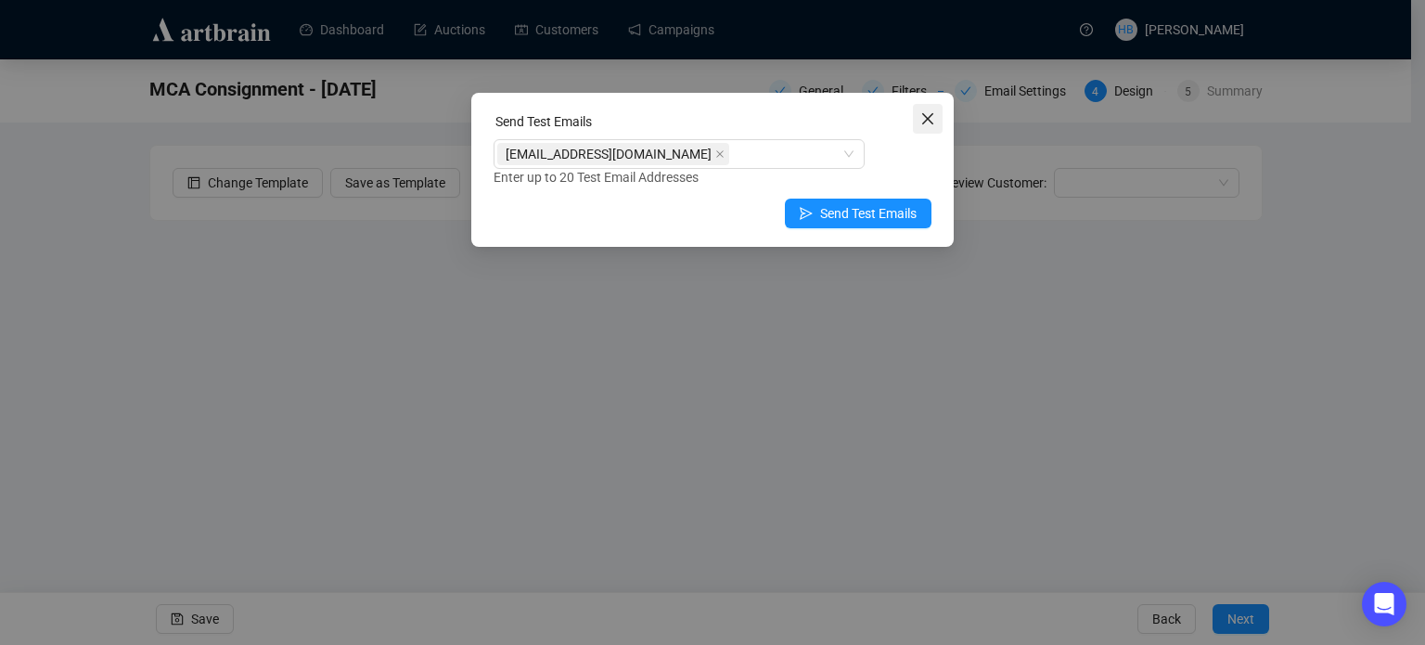
click at [921, 122] on icon "close" at bounding box center [928, 118] width 15 height 15
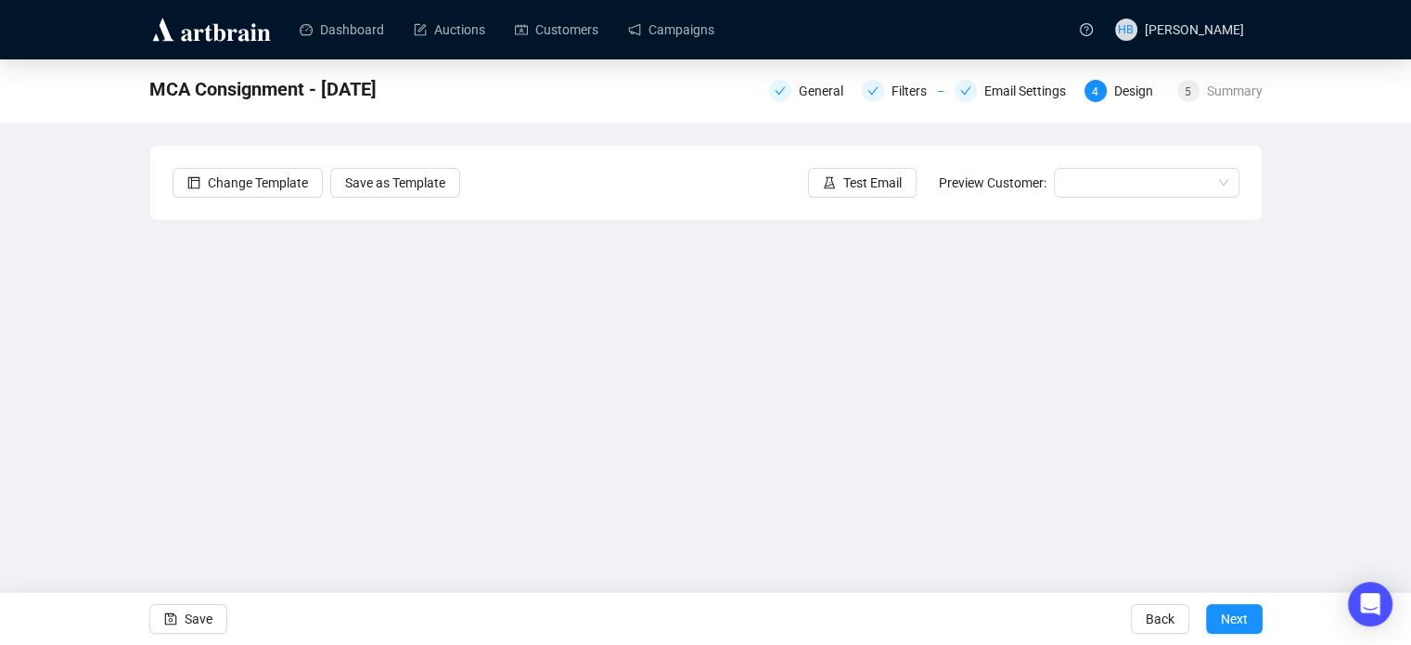
scroll to position [45, 0]
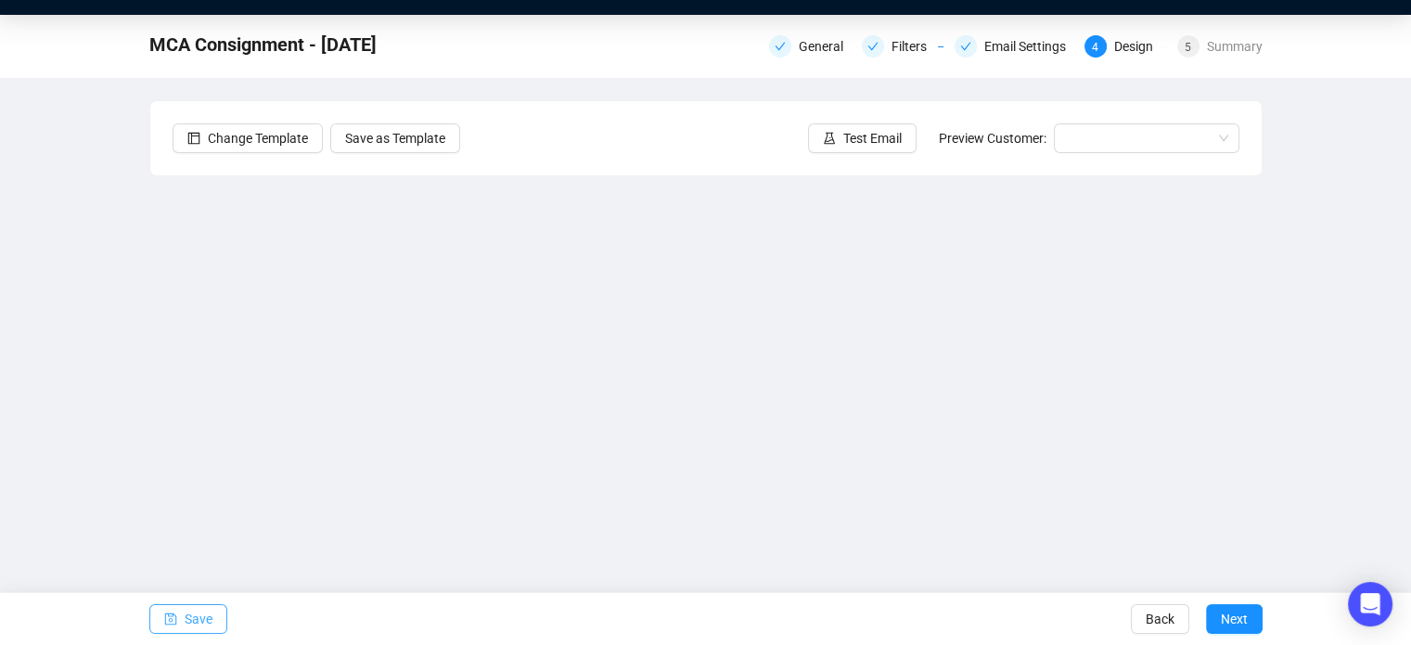
click at [193, 616] on span "Save" at bounding box center [199, 619] width 28 height 52
click at [203, 615] on span "Save" at bounding box center [199, 619] width 28 height 52
click at [1334, 355] on div "MCA Consignment - [DATE] General Filters Email Settings 4 Design 5 Summary Chan…" at bounding box center [705, 327] width 1411 height 625
